Goal: Communication & Community: Ask a question

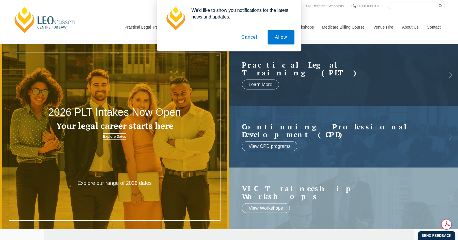
click at [250, 38] on button "Cancel" at bounding box center [249, 37] width 30 height 14
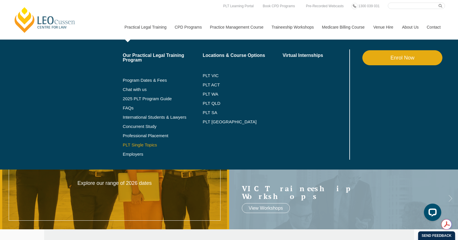
click at [152, 145] on link "PLT Single Topics" at bounding box center [163, 145] width 80 height 5
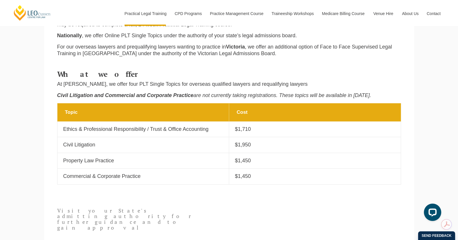
scroll to position [289, 0]
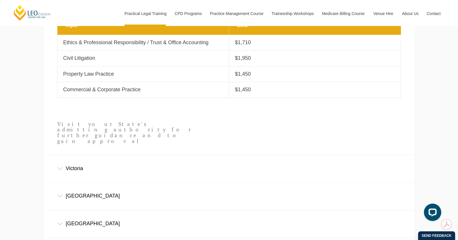
click at [69, 157] on div "Victoria" at bounding box center [229, 168] width 370 height 27
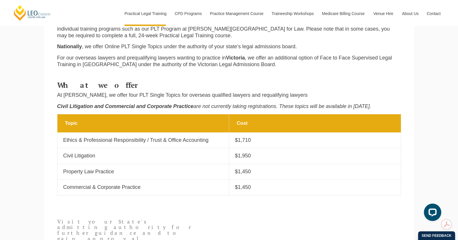
scroll to position [58, 0]
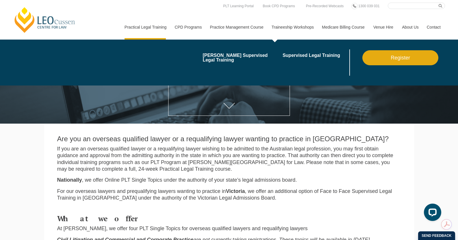
click at [293, 25] on link "Traineeship Workshops" at bounding box center [292, 27] width 50 height 25
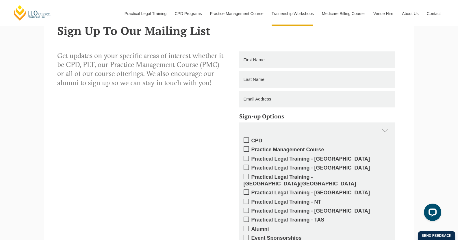
scroll to position [310, 0]
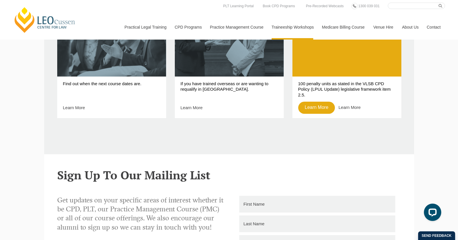
click at [429, 27] on link "Contact" at bounding box center [433, 27] width 23 height 25
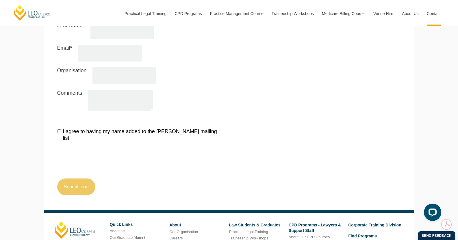
scroll to position [520, 0]
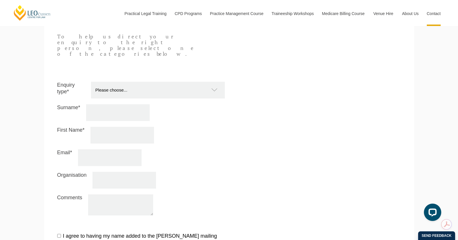
click at [157, 82] on select "Please choose... Practical Training Course (Onsite and Online) Supervised Legal…" at bounding box center [160, 90] width 139 height 17
select select "CPD for_Lawyers and Support Staff"
click at [91, 82] on select "Please choose... Practical Training Course (Onsite and Online) Supervised Legal…" at bounding box center [160, 90] width 139 height 17
click at [112, 104] on input "Surname*" at bounding box center [118, 112] width 64 height 17
type input "Van Raay"
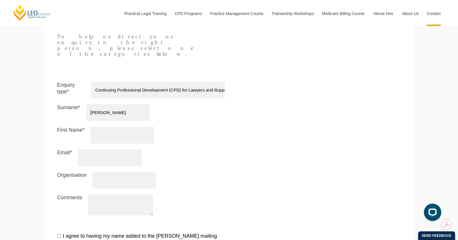
type input "Claire"
type input "vanraayclaire@gmail.com"
type input "Woolcock Lawyers Pty. Ltd."
click at [122, 149] on input "vanraayclaire@gmail.com" at bounding box center [110, 157] width 64 height 17
type input "claire@woolcocklawyers.com.au"
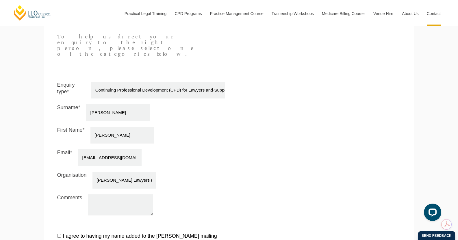
click at [114, 194] on textarea "Comments" at bounding box center [120, 204] width 65 height 21
paste textarea "Hello, I would like to start offering some advanced corporate services as part …"
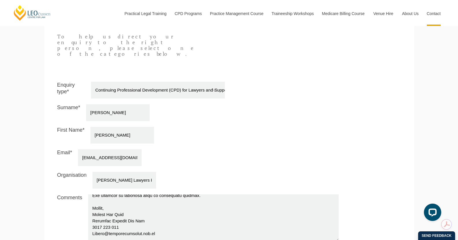
scroll to position [141, 0]
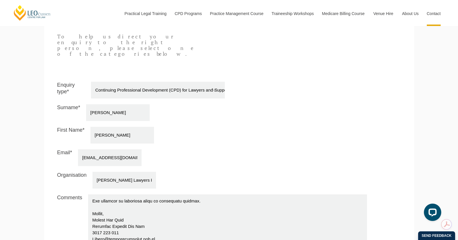
drag, startPoint x: 144, startPoint y: 198, endPoint x: 366, endPoint y: 229, distance: 224.5
click at [366, 229] on textarea "Comments" at bounding box center [227, 220] width 279 height 52
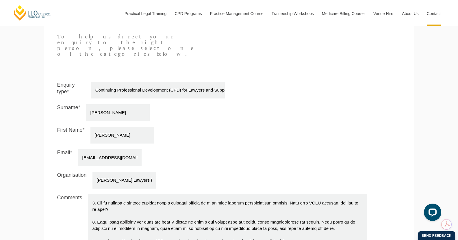
scroll to position [115, 0]
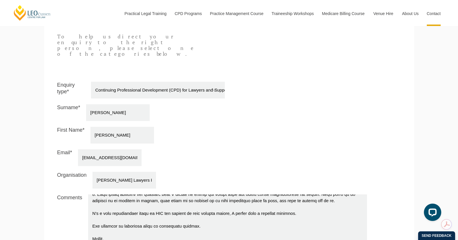
click at [304, 207] on textarea "Comments" at bounding box center [227, 220] width 279 height 52
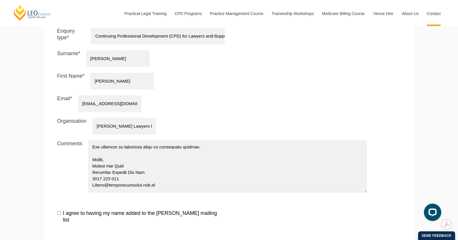
scroll to position [577, 0]
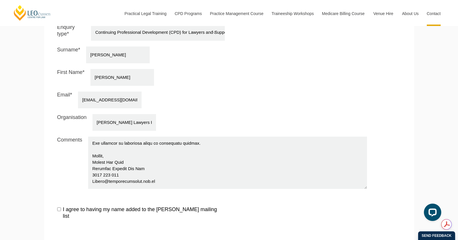
type textarea "Hello, I would like to start offering some advanced corporate services as part …"
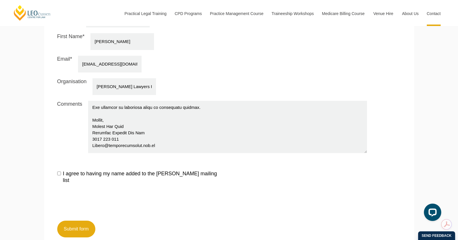
scroll to position [606, 0]
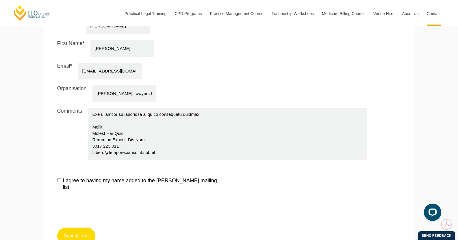
click at [72, 228] on button "Submit form" at bounding box center [76, 236] width 38 height 17
